Goal: Information Seeking & Learning: Learn about a topic

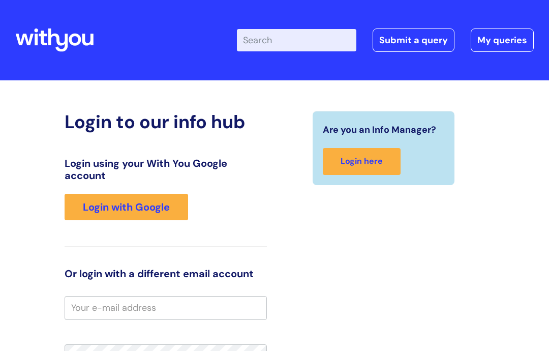
scroll to position [93, 0]
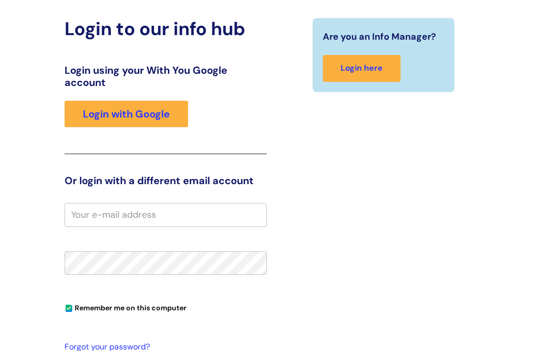
click at [525, 88] on div "Login to our info hub Login using your With You Google account Login with Googl…" at bounding box center [274, 229] width 519 height 423
click at [136, 120] on link "Login with Google" at bounding box center [127, 114] width 124 height 26
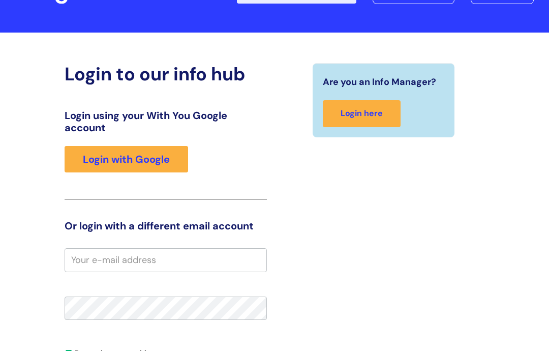
scroll to position [40, 0]
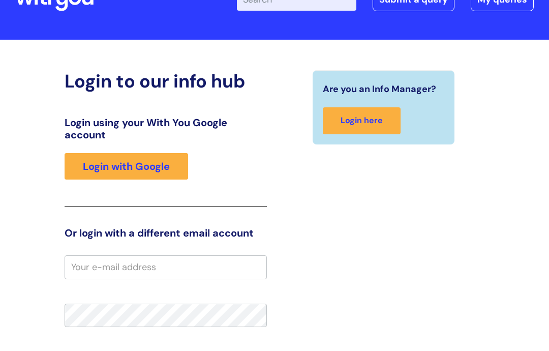
click at [201, 233] on h3 "Or login with a different email account" at bounding box center [166, 233] width 202 height 12
click at [148, 174] on link "Login with Google" at bounding box center [127, 167] width 124 height 26
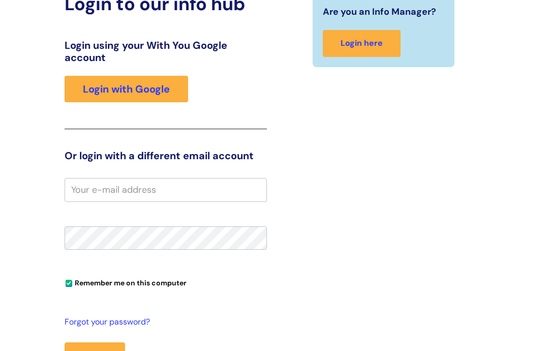
scroll to position [119, 0]
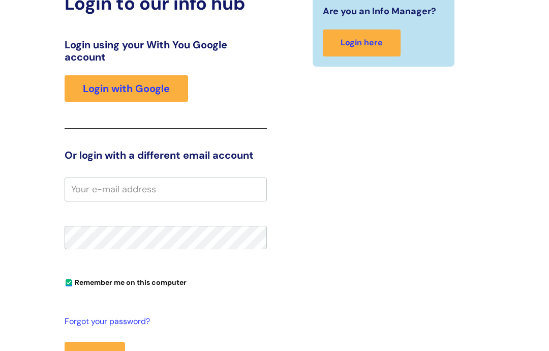
click at [83, 350] on button "Login" at bounding box center [95, 356] width 61 height 29
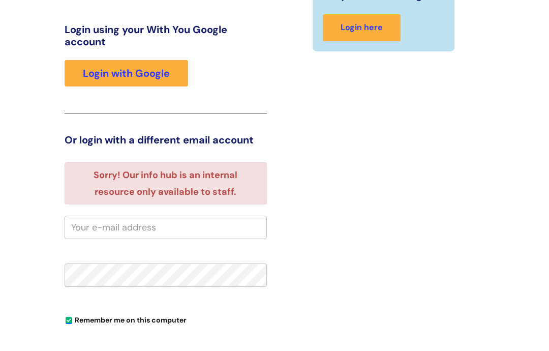
scroll to position [135, 0]
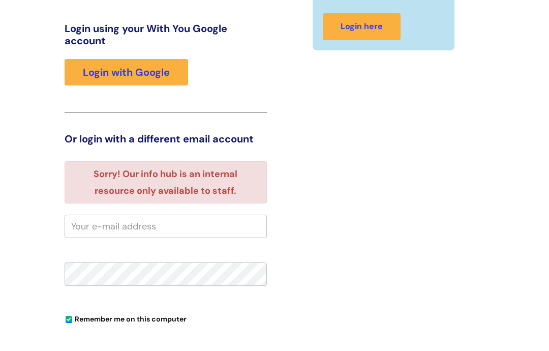
click at [164, 220] on input "email" at bounding box center [166, 226] width 202 height 23
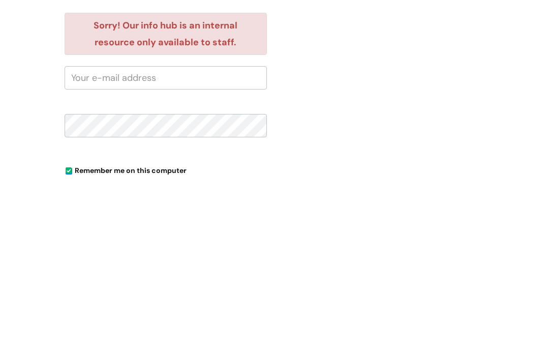
type input "Lynn.sturrock@wearewithyou.org.uk"
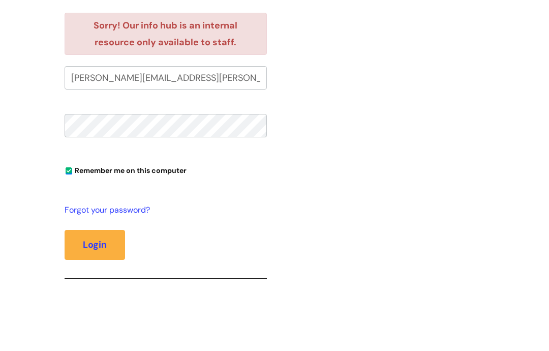
click at [98, 244] on button "Login" at bounding box center [95, 244] width 61 height 29
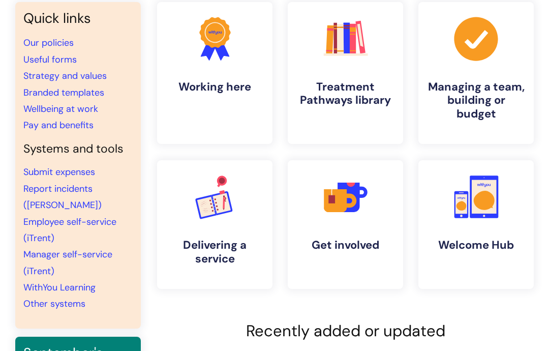
scroll to position [88, 0]
click at [22, 130] on div "Quick links Our policies Useful forms Strategy and values Branded templates Wel…" at bounding box center [78, 165] width 126 height 327
click at [34, 129] on link "Pay and benefits" at bounding box center [58, 125] width 70 height 12
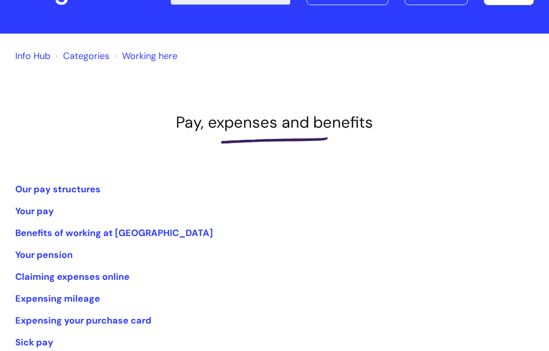
scroll to position [56, 0]
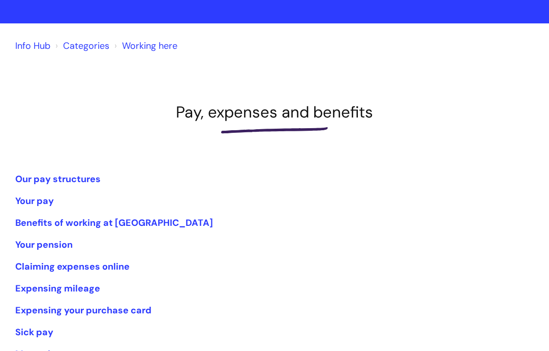
click at [33, 198] on link "Your pay" at bounding box center [34, 201] width 39 height 12
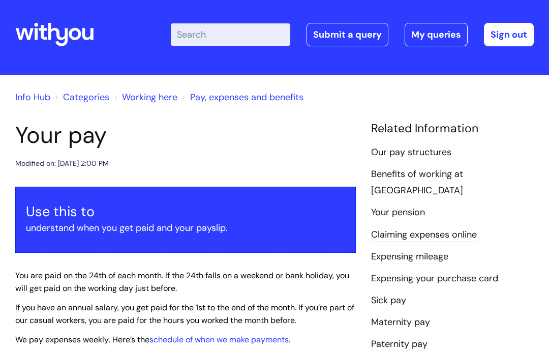
scroll to position [16, 0]
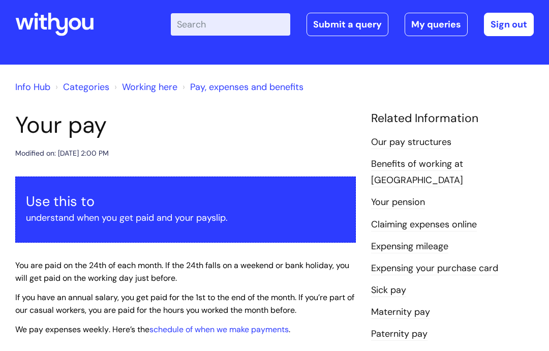
click at [437, 139] on link "Our pay structures" at bounding box center [411, 142] width 80 height 13
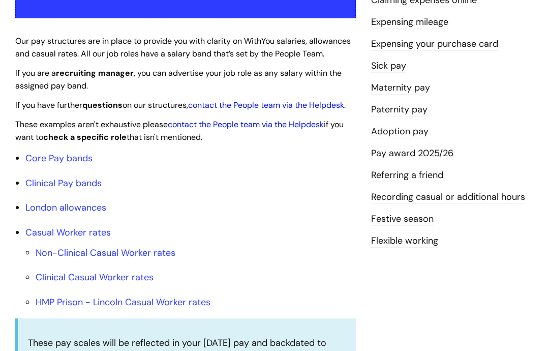
scroll to position [240, 0]
click at [33, 156] on link "Core Pay bands" at bounding box center [58, 158] width 67 height 12
click at [40, 164] on link "Core Pay bands" at bounding box center [58, 158] width 67 height 12
click at [60, 164] on link "Core Pay bands" at bounding box center [58, 158] width 67 height 12
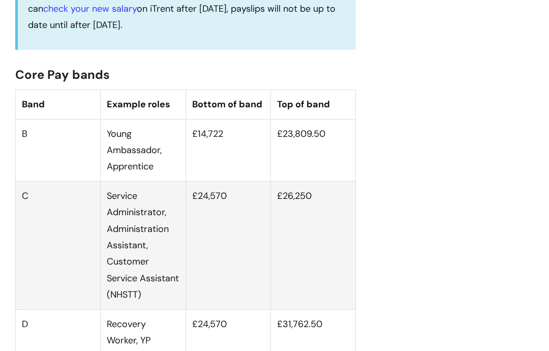
scroll to position [609, 0]
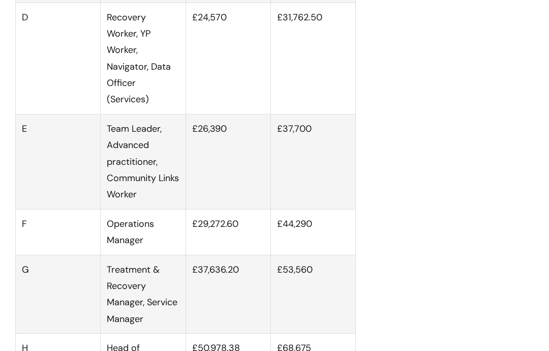
scroll to position [913, 0]
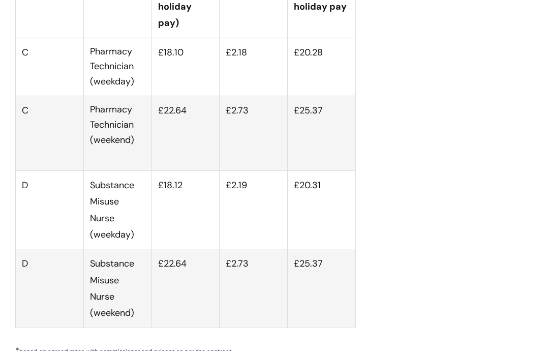
scroll to position [4308, 0]
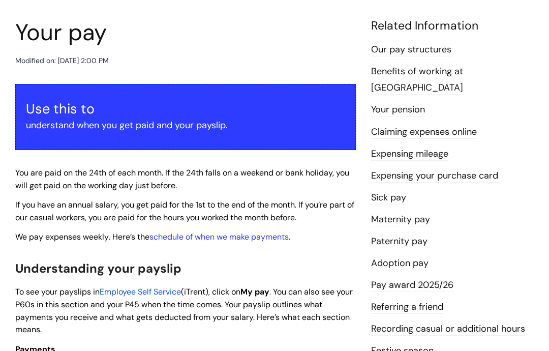
scroll to position [107, 0]
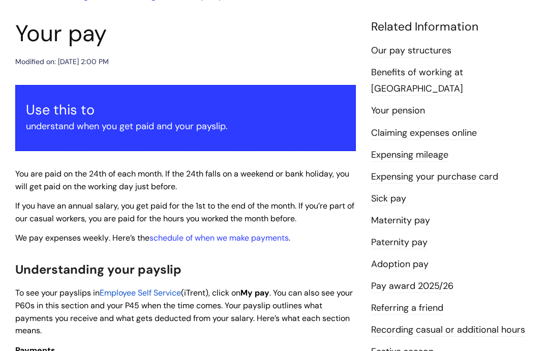
click at [444, 51] on link "Our pay structures" at bounding box center [411, 50] width 80 height 13
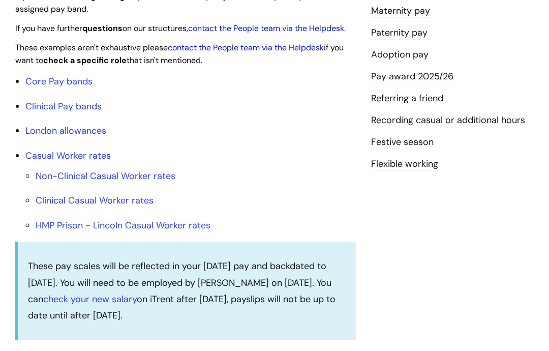
scroll to position [318, 0]
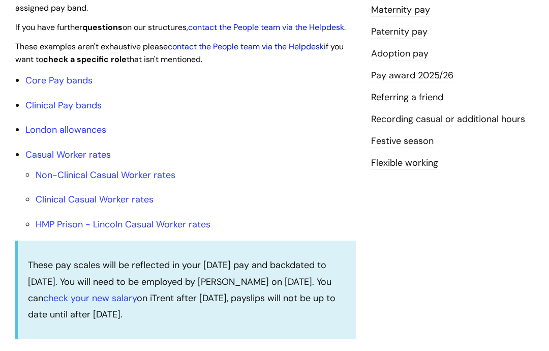
click at [34, 83] on link "Core Pay bands" at bounding box center [58, 80] width 67 height 12
click at [38, 86] on link "Core Pay bands" at bounding box center [58, 80] width 67 height 12
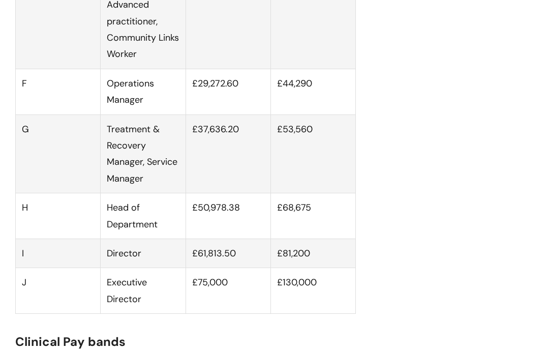
scroll to position [1047, 0]
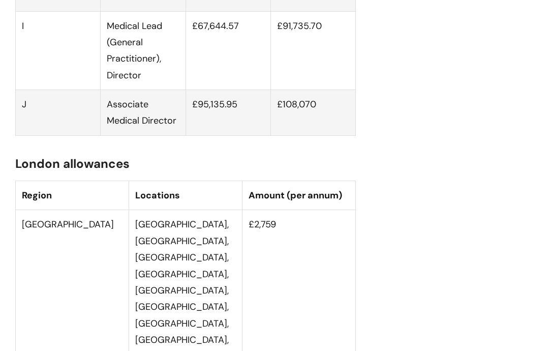
scroll to position [2344, 0]
